Goal: Navigation & Orientation: Find specific page/section

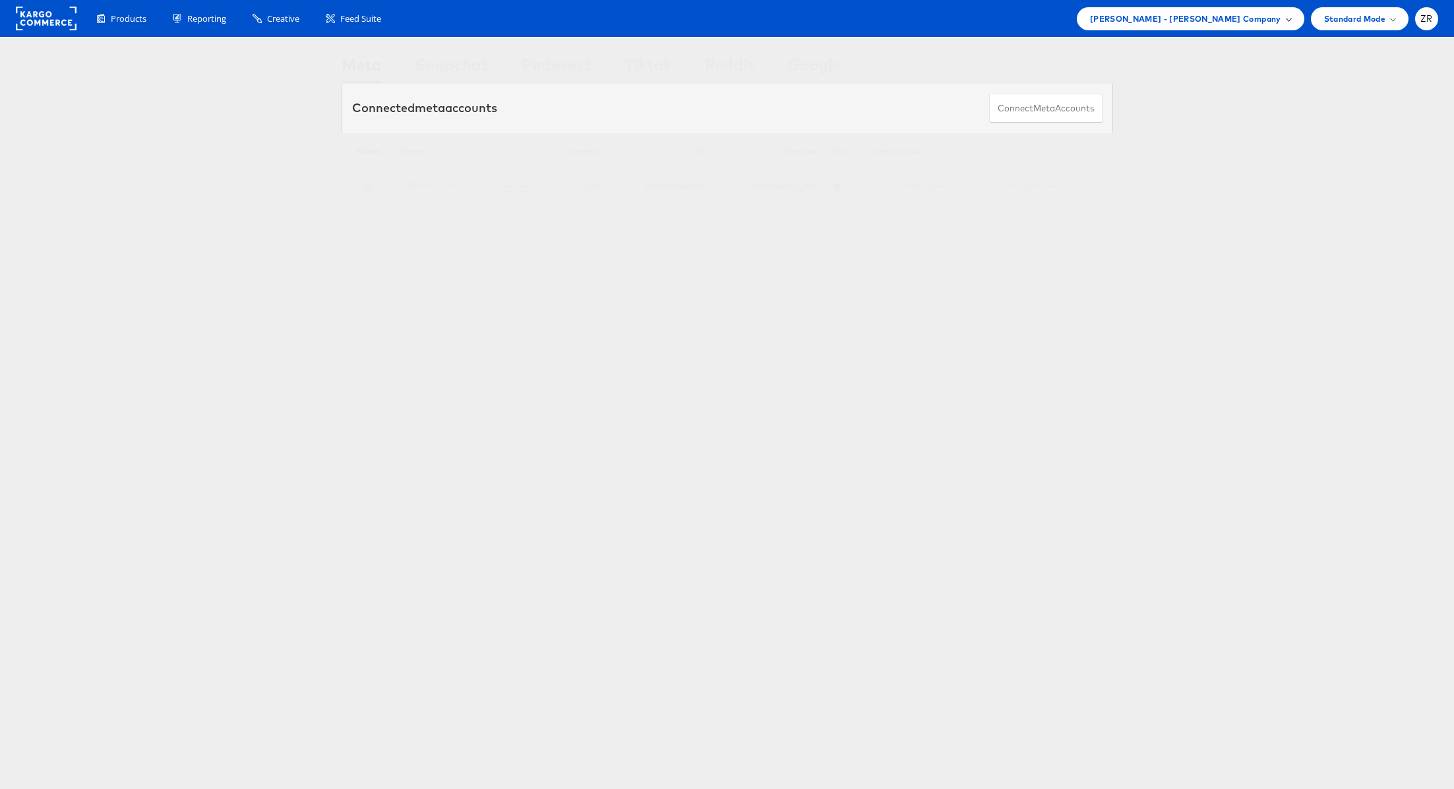
click at [1201, 13] on span "Mason - Alexis Bittar Company" at bounding box center [1185, 19] width 191 height 14
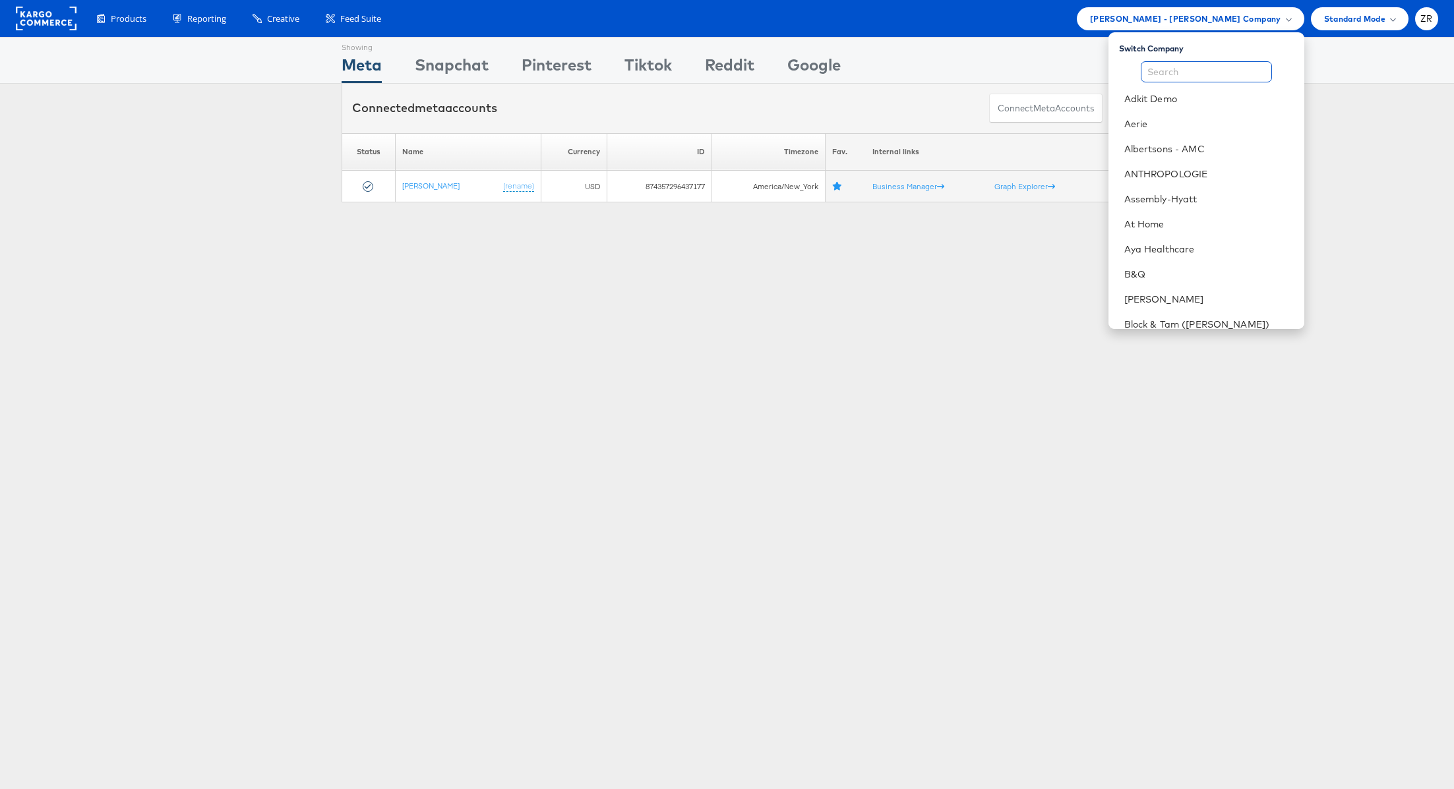
click at [1192, 69] on input "text" at bounding box center [1206, 71] width 131 height 21
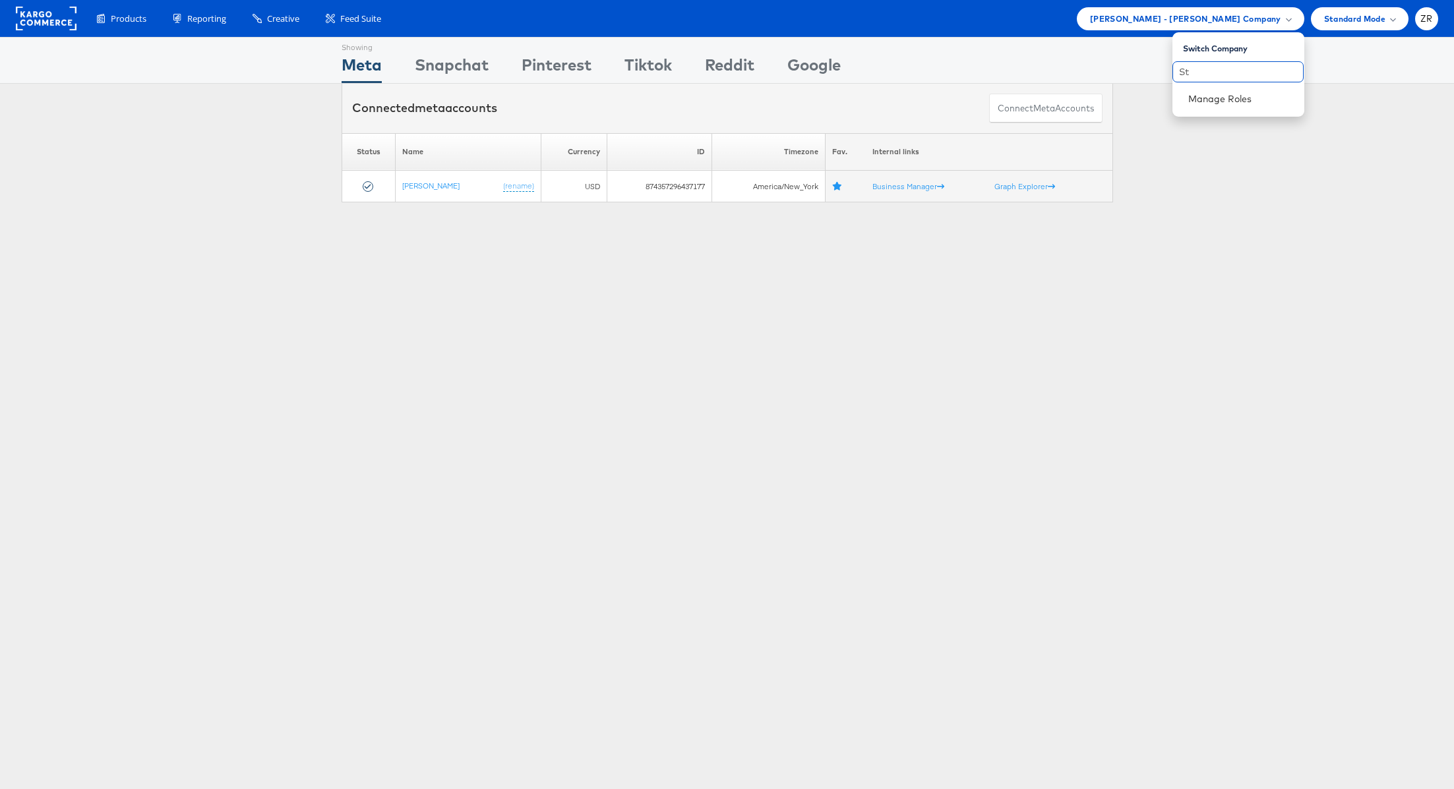
type input "S"
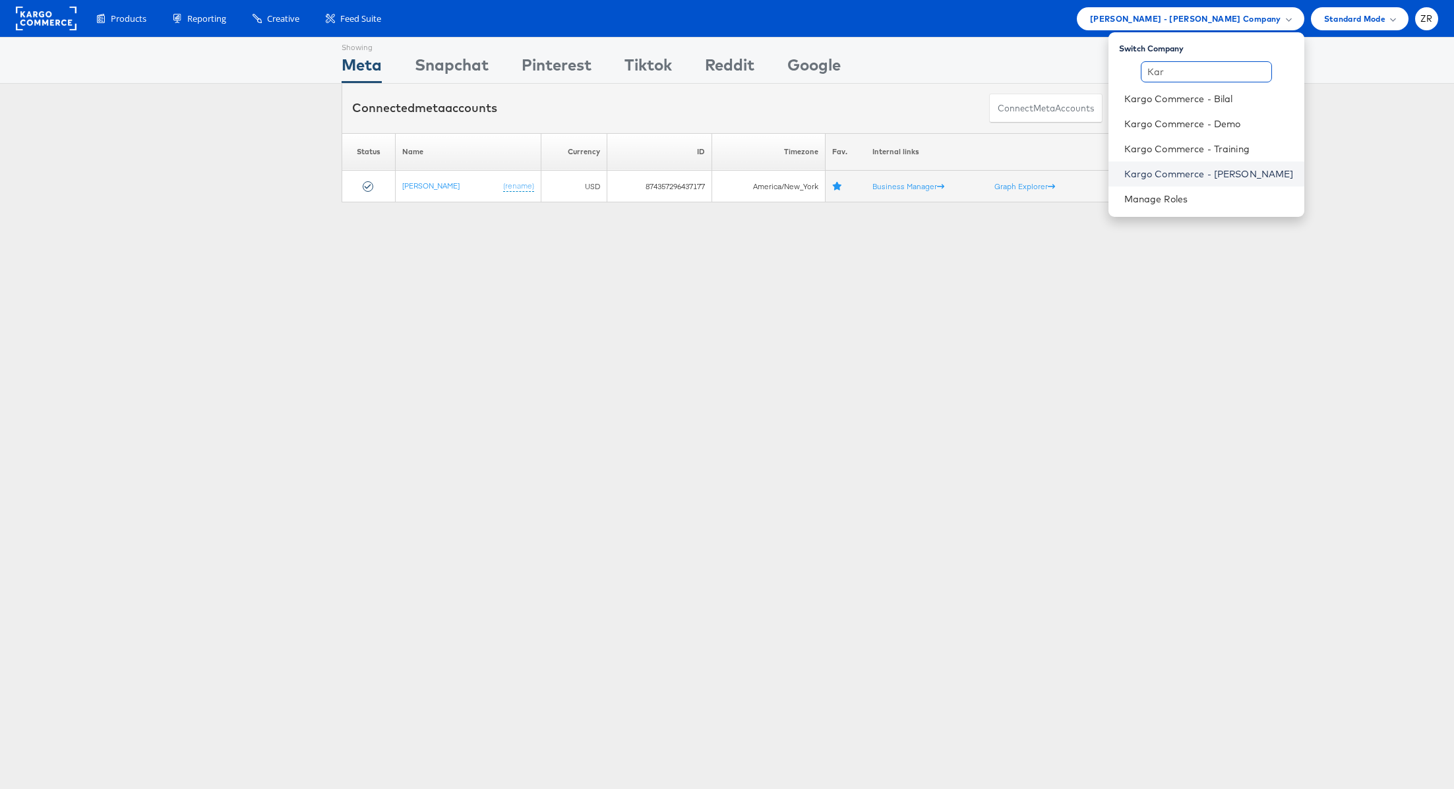
type input "Kar"
click at [1210, 168] on link "Kargo Commerce - [PERSON_NAME]" at bounding box center [1208, 174] width 169 height 13
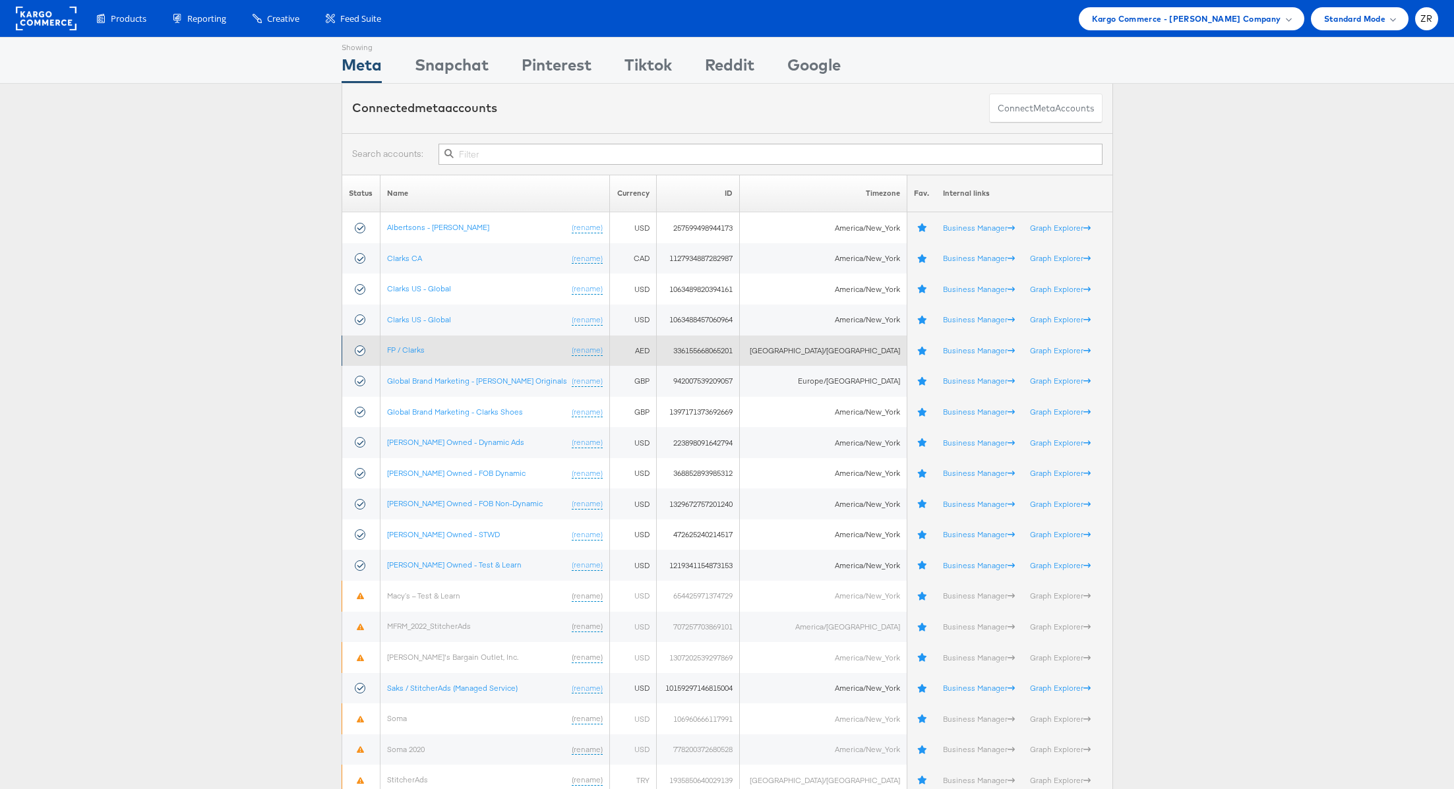
scroll to position [201, 0]
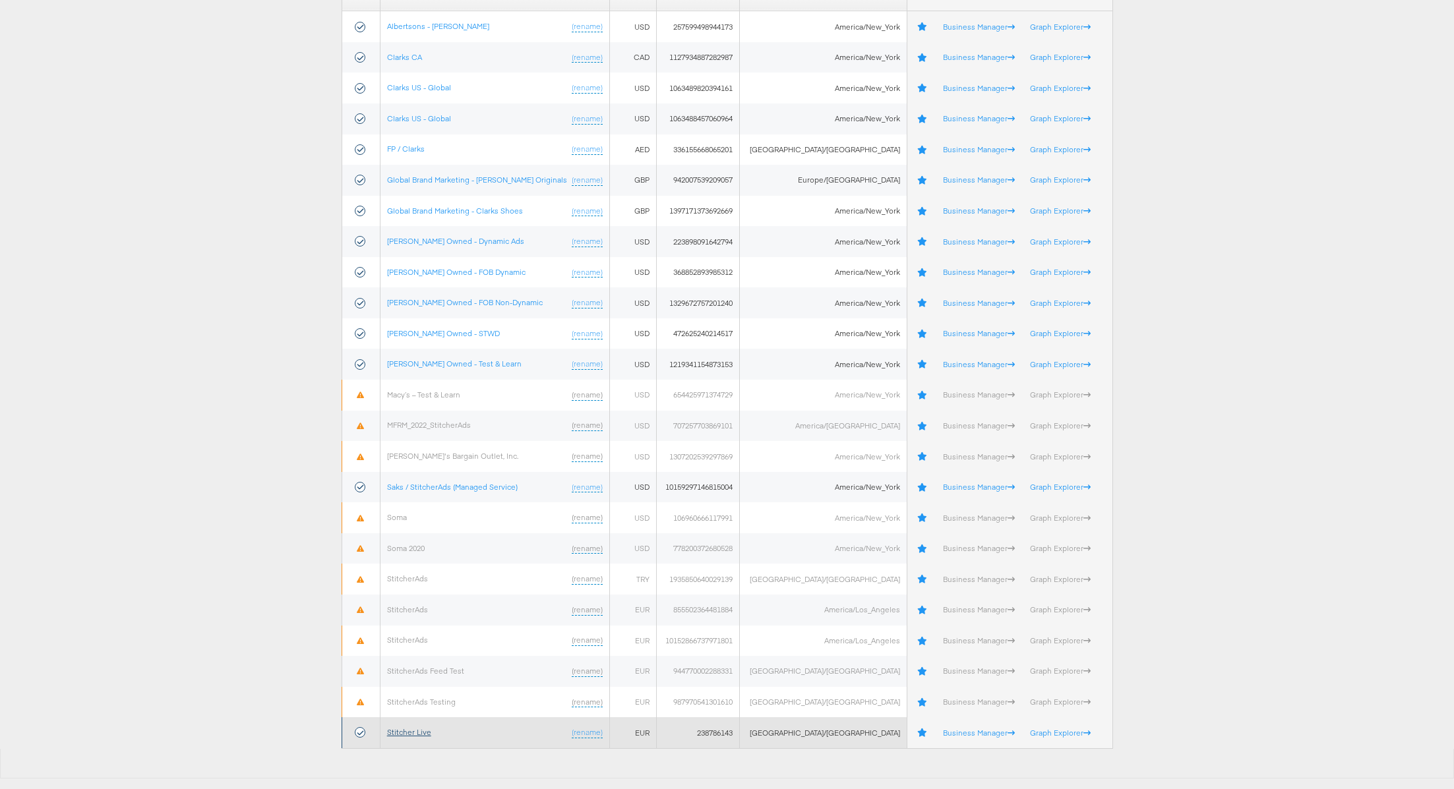
click at [423, 727] on link "Stitcher Live" at bounding box center [409, 732] width 44 height 10
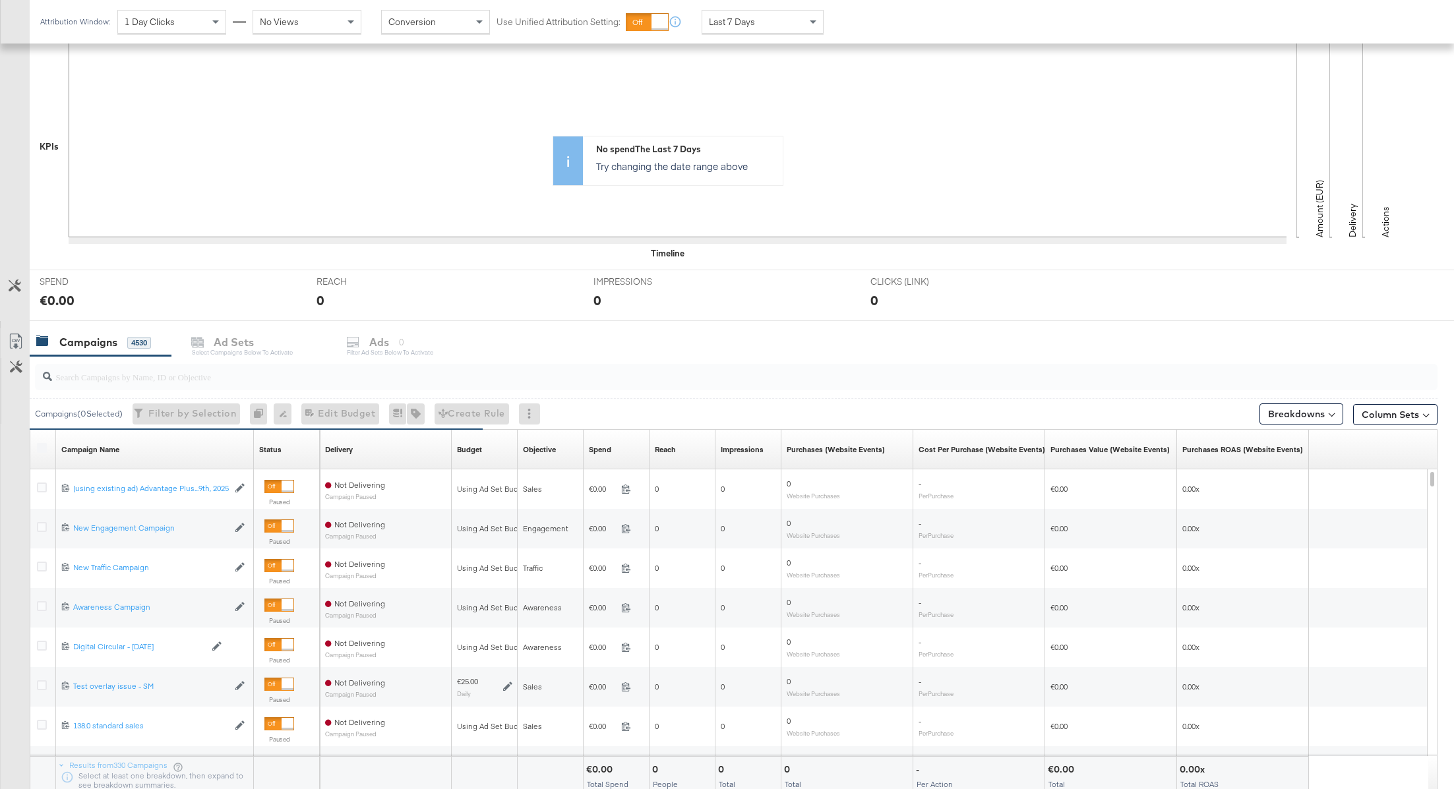
scroll to position [367, 0]
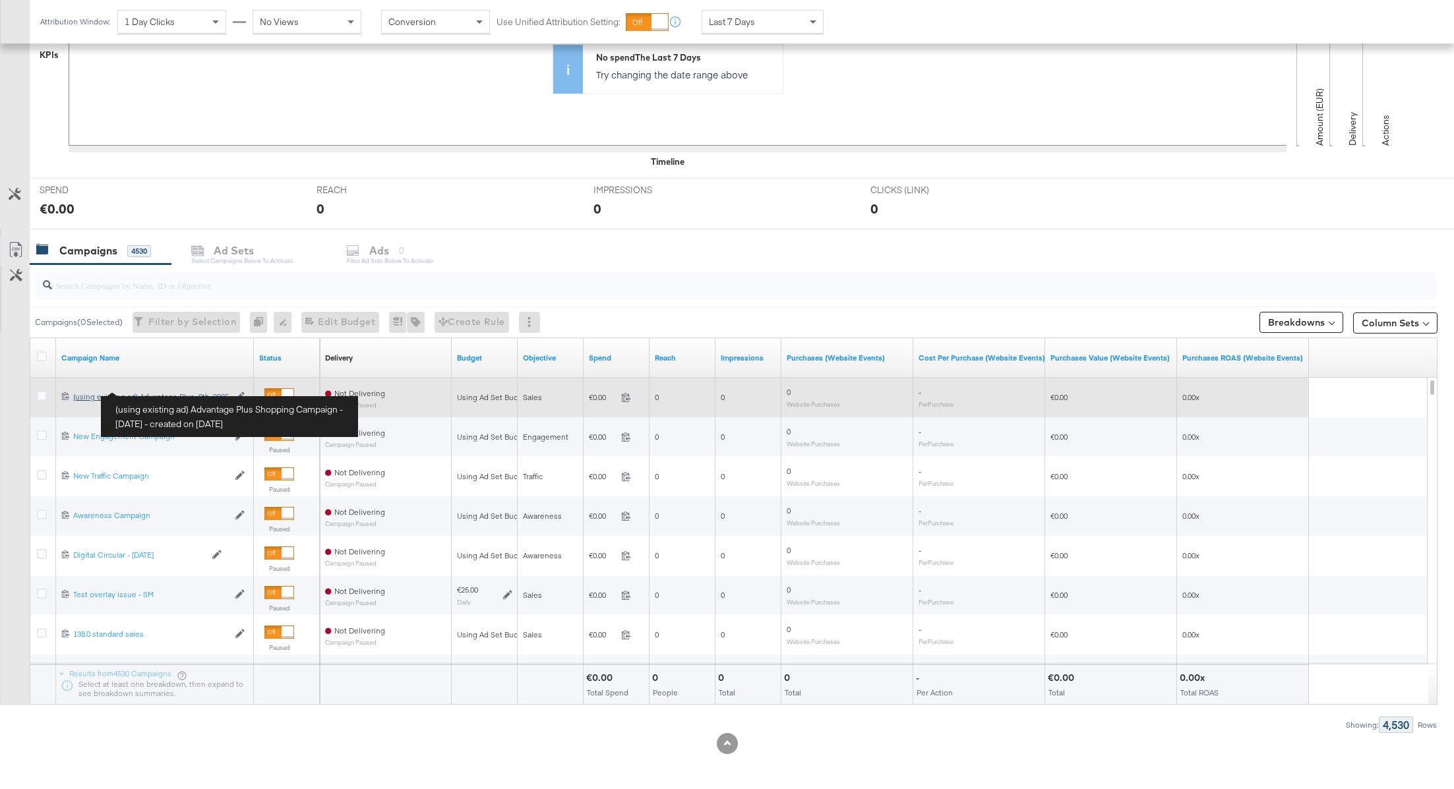
click at [124, 398] on div "(using existing ad) Advantage Plus Shopping Campaign - [DATE] (using existing a…" at bounding box center [150, 397] width 155 height 11
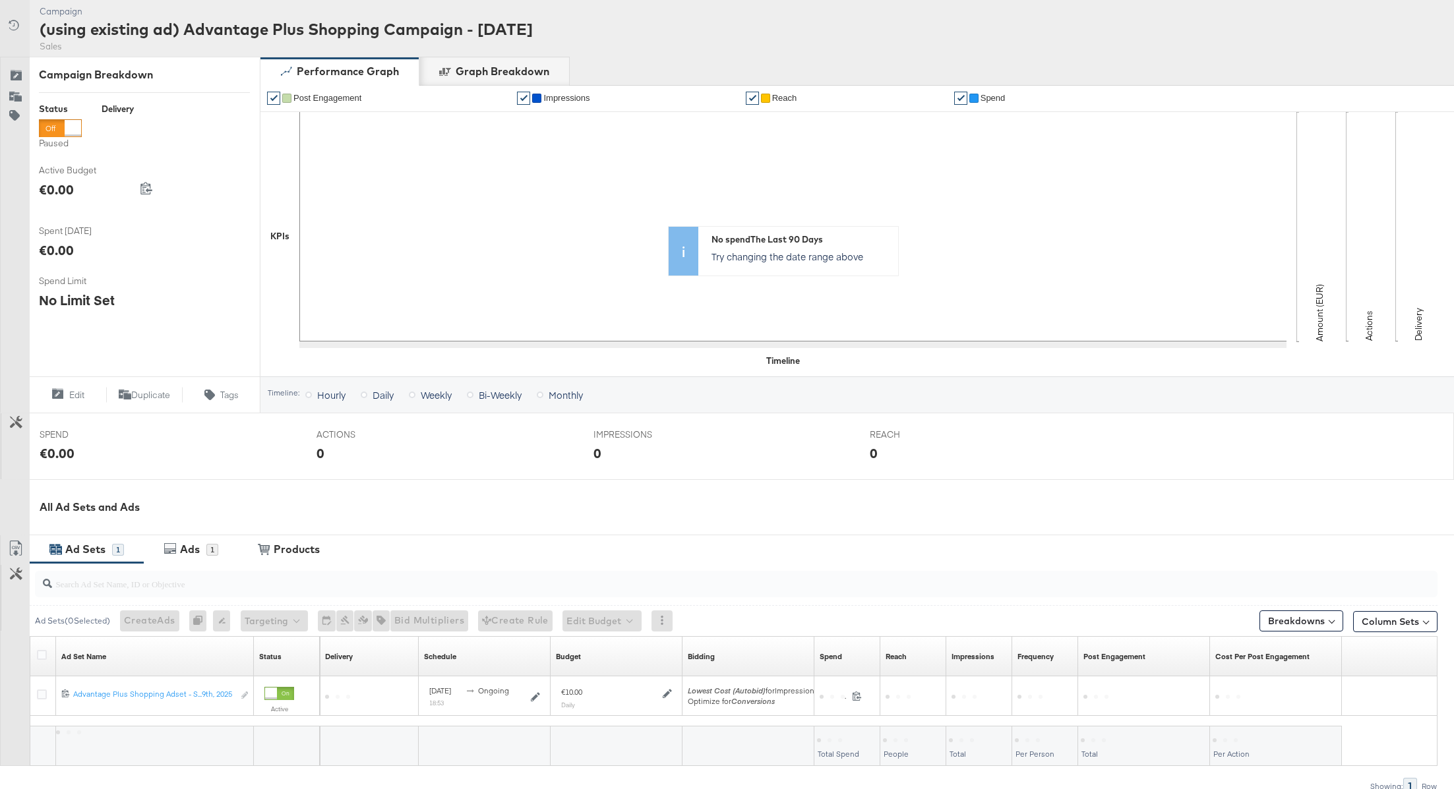
scroll to position [216, 0]
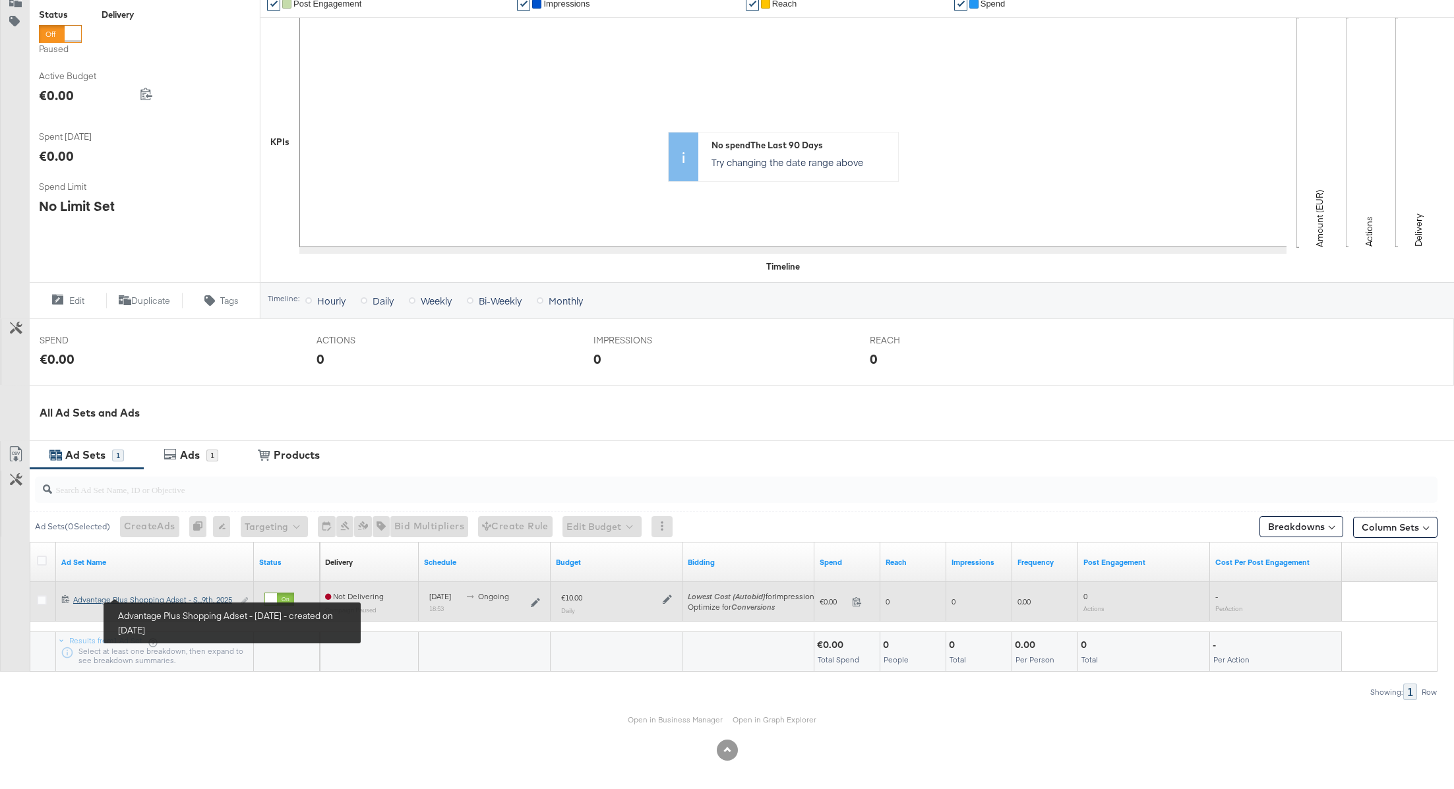
click at [182, 599] on div "Advantage Plus Shopping Adset - [DATE] Advantage Plus Shopping Adset - S...9th,…" at bounding box center [153, 600] width 160 height 11
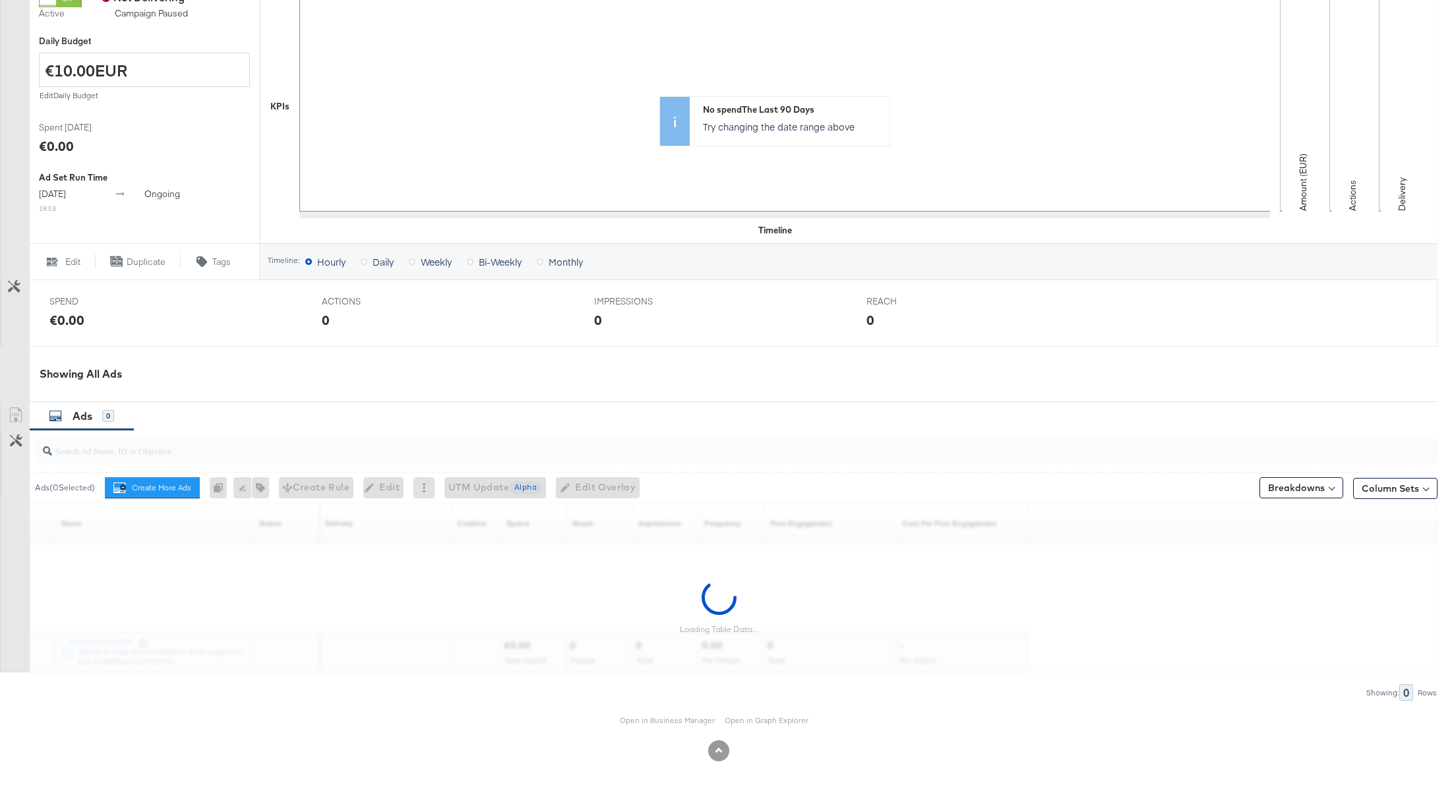
scroll to position [277, 0]
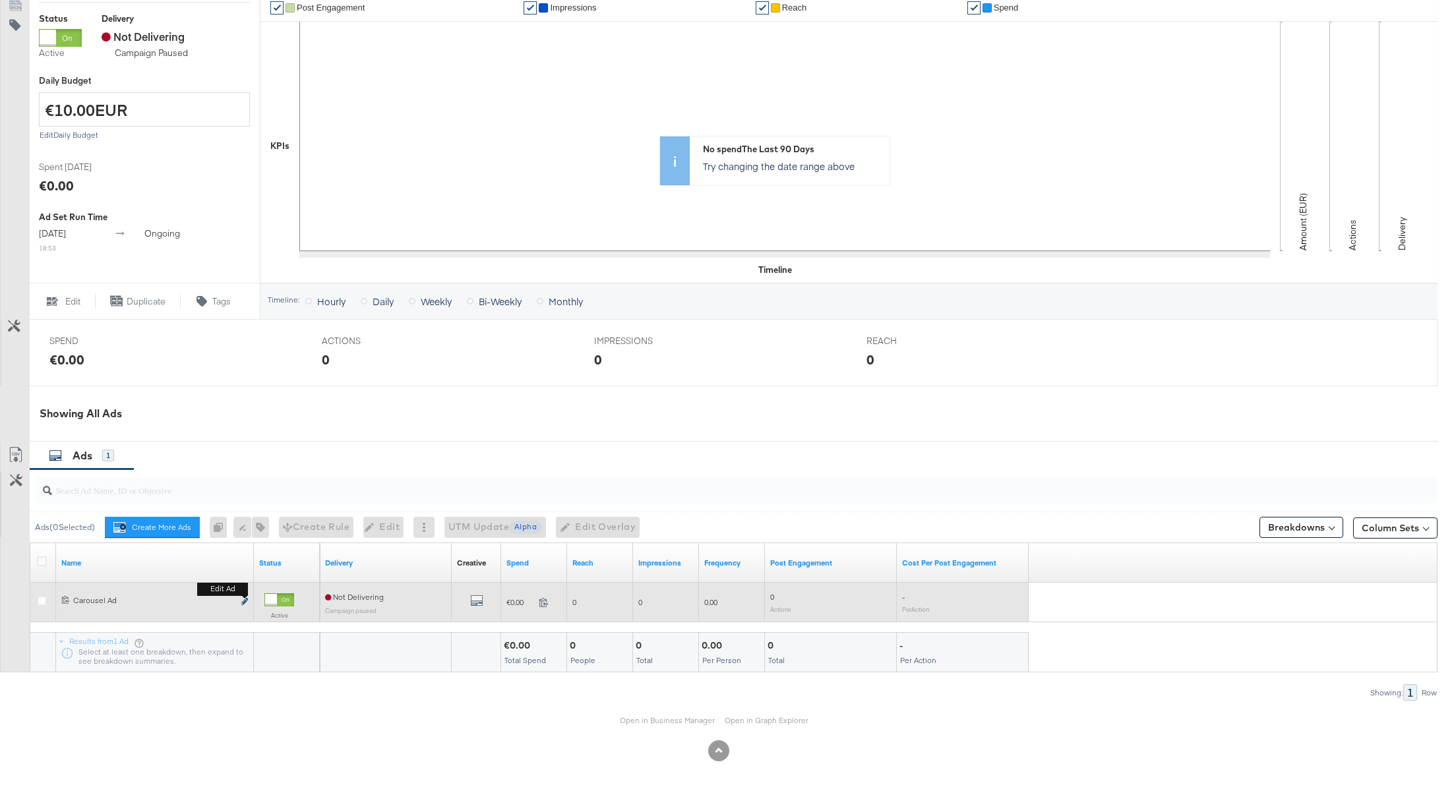
click at [247, 599] on icon "link" at bounding box center [244, 601] width 7 height 7
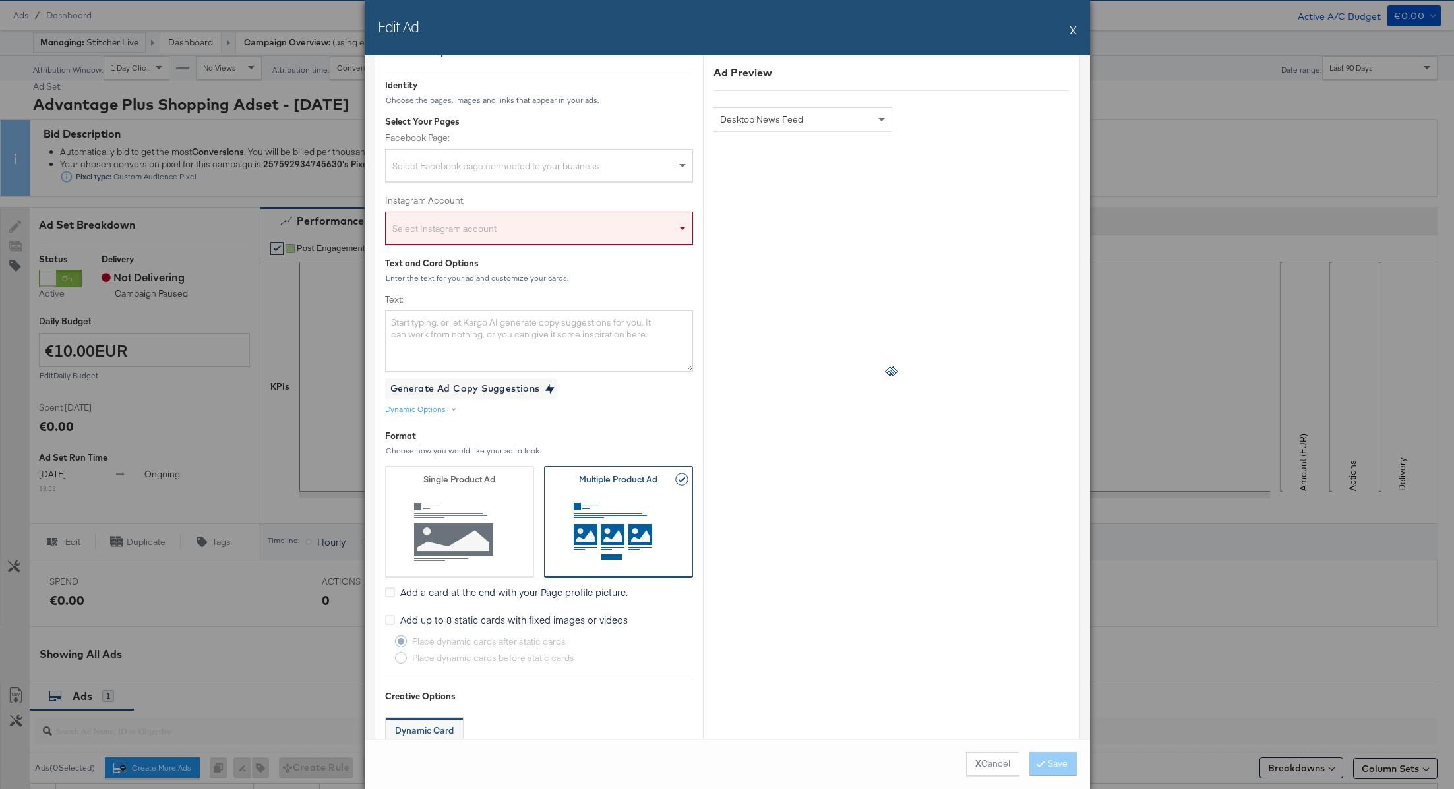
scroll to position [0, 0]
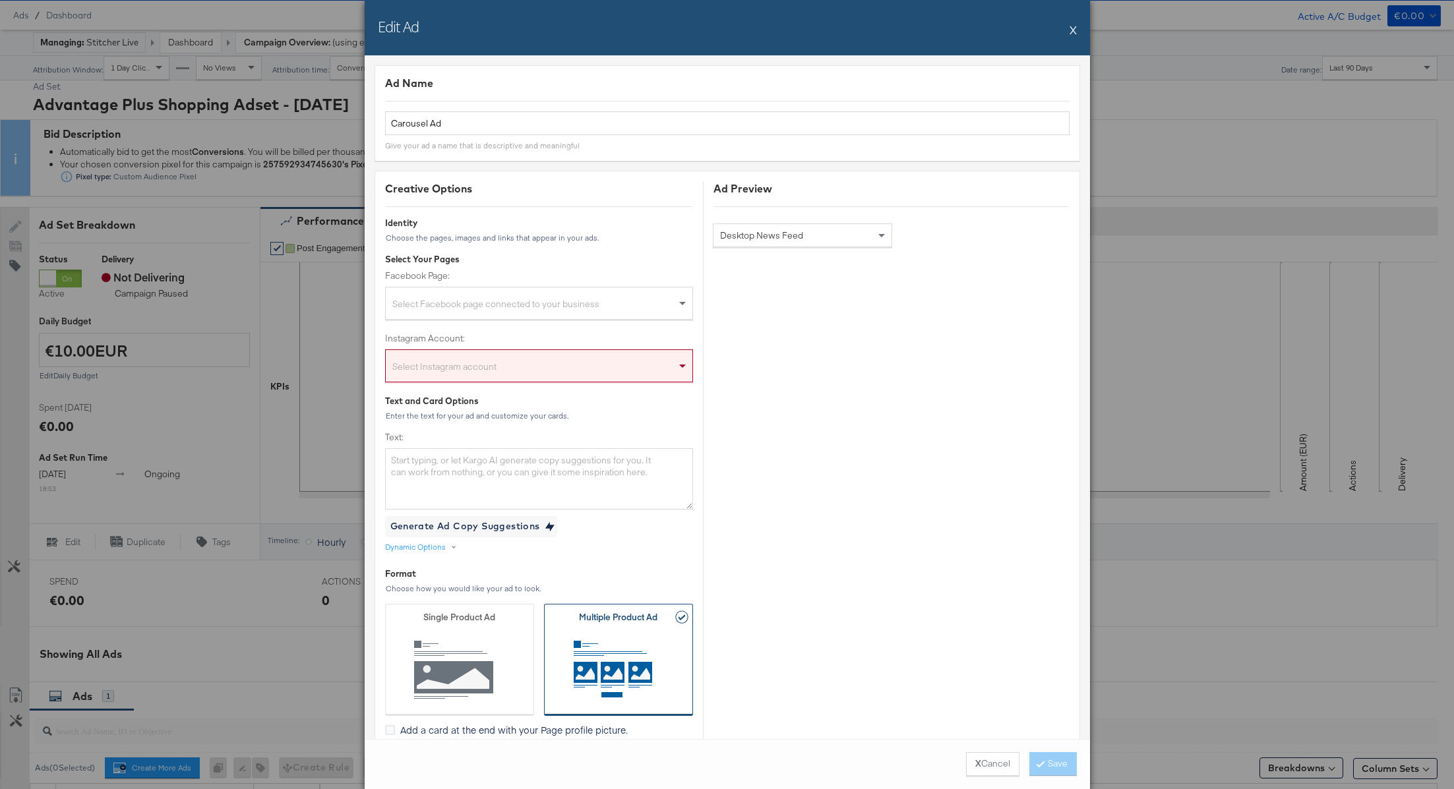
click at [1076, 27] on button "X" at bounding box center [1073, 29] width 7 height 26
